Goal: Information Seeking & Learning: Find specific fact

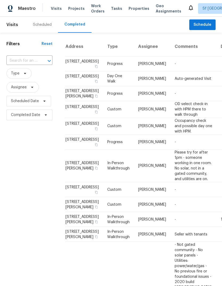
click at [74, 10] on span "Projects" at bounding box center [76, 8] width 16 height 5
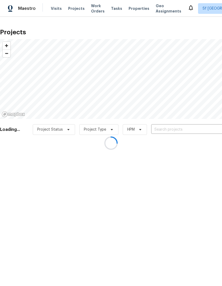
click at [167, 129] on div at bounding box center [111, 143] width 222 height 286
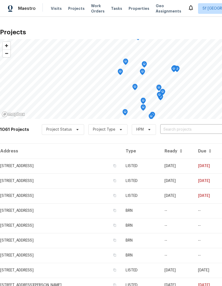
click at [170, 129] on input "text" at bounding box center [190, 129] width 61 height 8
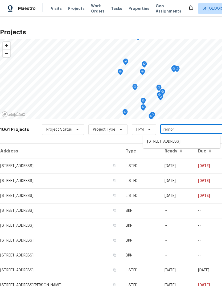
type input "remora"
click at [166, 141] on li "[STREET_ADDRESS]" at bounding box center [181, 141] width 77 height 9
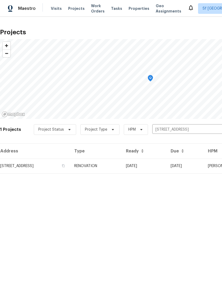
click at [18, 166] on td "[STREET_ADDRESS]" at bounding box center [35, 165] width 70 height 15
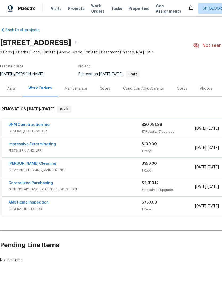
click at [18, 123] on link "DNM Construction Inc" at bounding box center [28, 125] width 41 height 4
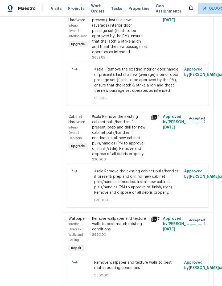
scroll to position [980, 0]
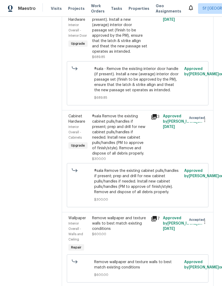
click at [130, 54] on div "#sala - Remove the existing interior door handle (if present). Install a new (a…" at bounding box center [120, 30] width 56 height 48
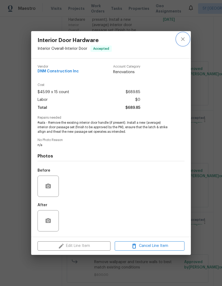
click at [182, 39] on icon "close" at bounding box center [182, 38] width 3 height 3
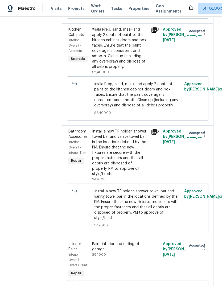
scroll to position [1612, 0]
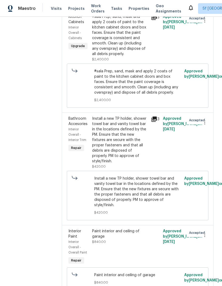
click at [104, 57] on div "#sala Prep, sand, mask and apply 2 coats of paint to the kitchen cabinet doors …" at bounding box center [120, 35] width 56 height 42
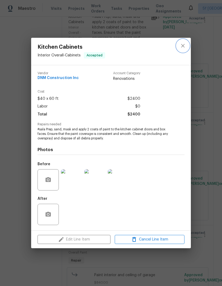
click at [183, 44] on icon "close" at bounding box center [182, 45] width 6 height 6
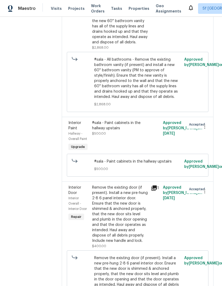
scroll to position [2002, 0]
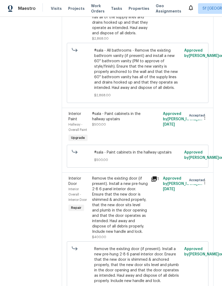
click at [104, 36] on div "#sala - All bathrooms - Remove the existing bathroom vanity (if present) and in…" at bounding box center [120, 4] width 56 height 64
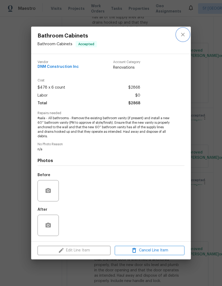
click at [182, 37] on icon "close" at bounding box center [182, 34] width 6 height 6
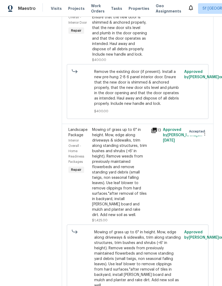
scroll to position [2181, 0]
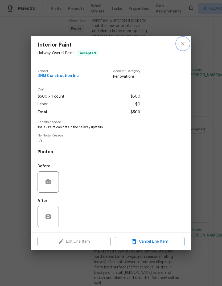
click at [183, 44] on icon "close" at bounding box center [182, 43] width 6 height 6
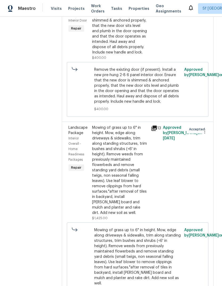
copy div "#sala - Paint cabinets in the hallway upstairs $500.00"
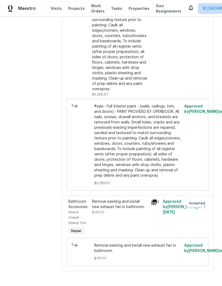
scroll to position [2589, 0]
click at [106, 84] on div "#sala - Full Interior paint - (walls, ceilings, trim, and doors) - PAINT PROVID…" at bounding box center [120, 27] width 56 height 127
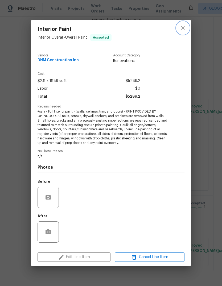
click at [184, 29] on icon "close" at bounding box center [182, 28] width 6 height 6
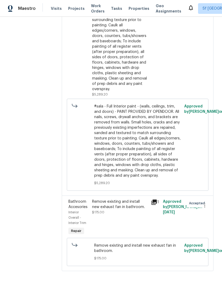
scroll to position [2566, 0]
click at [116, 92] on div "#sala - Full Interior paint - (walls, ceilings, trim, and doors) - PAINT PROVID…" at bounding box center [120, 27] width 56 height 127
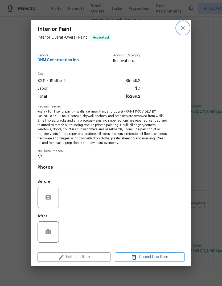
click at [184, 26] on icon "close" at bounding box center [182, 28] width 6 height 6
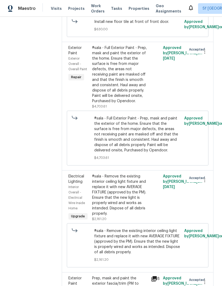
scroll to position [518, 0]
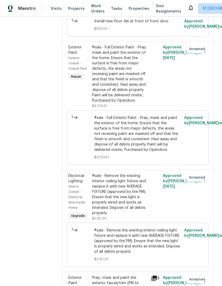
click at [148, 103] on div "#sala - Full Exterior Paint - Prep, mask and paint the exterior of the home. En…" at bounding box center [120, 74] width 56 height 58
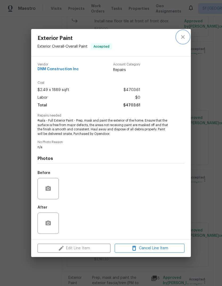
click at [183, 37] on icon "close" at bounding box center [182, 36] width 3 height 3
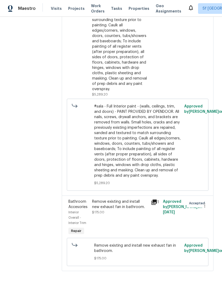
scroll to position [20, 0]
